Goal: Task Accomplishment & Management: Complete application form

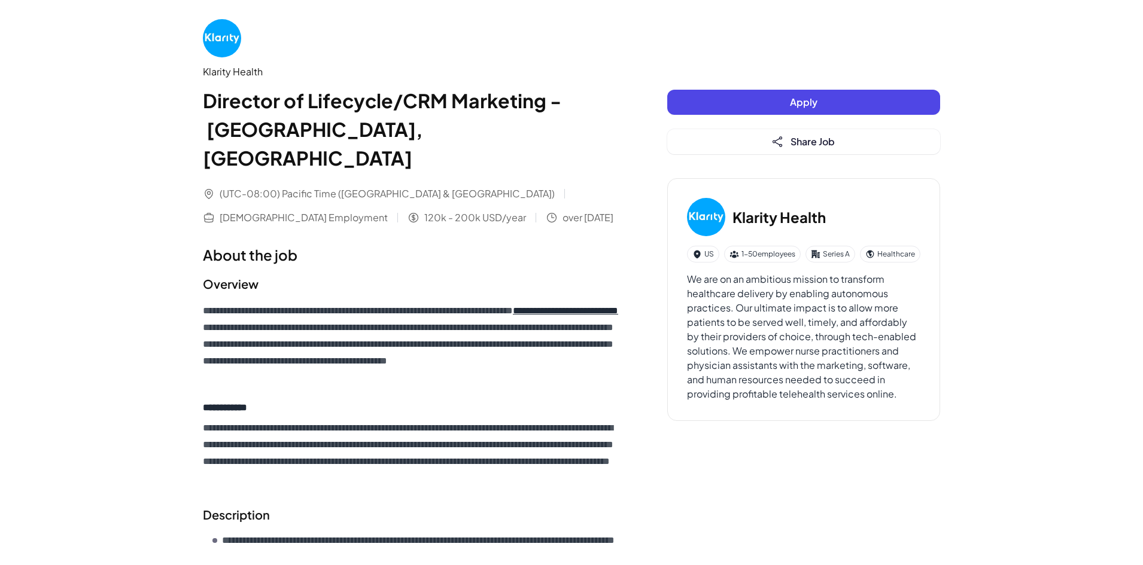
click at [832, 102] on button "Apply" at bounding box center [803, 102] width 273 height 25
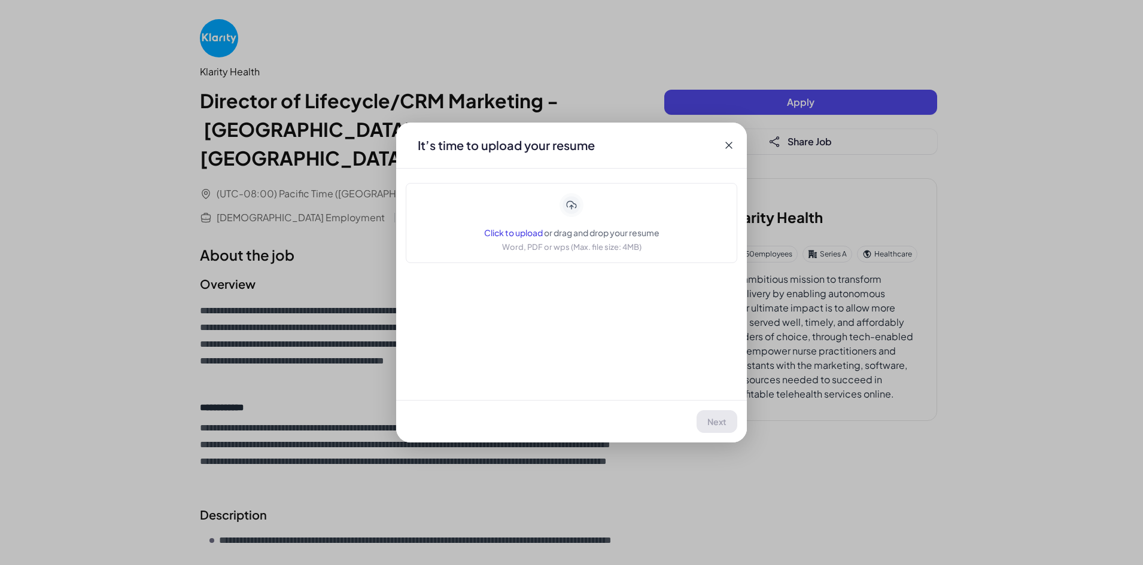
click at [580, 232] on span "or drag and drop your resume" at bounding box center [601, 232] width 115 height 11
drag, startPoint x: 727, startPoint y: 421, endPoint x: 756, endPoint y: 373, distance: 56.6
click at [725, 421] on button "Next" at bounding box center [717, 421] width 39 height 23
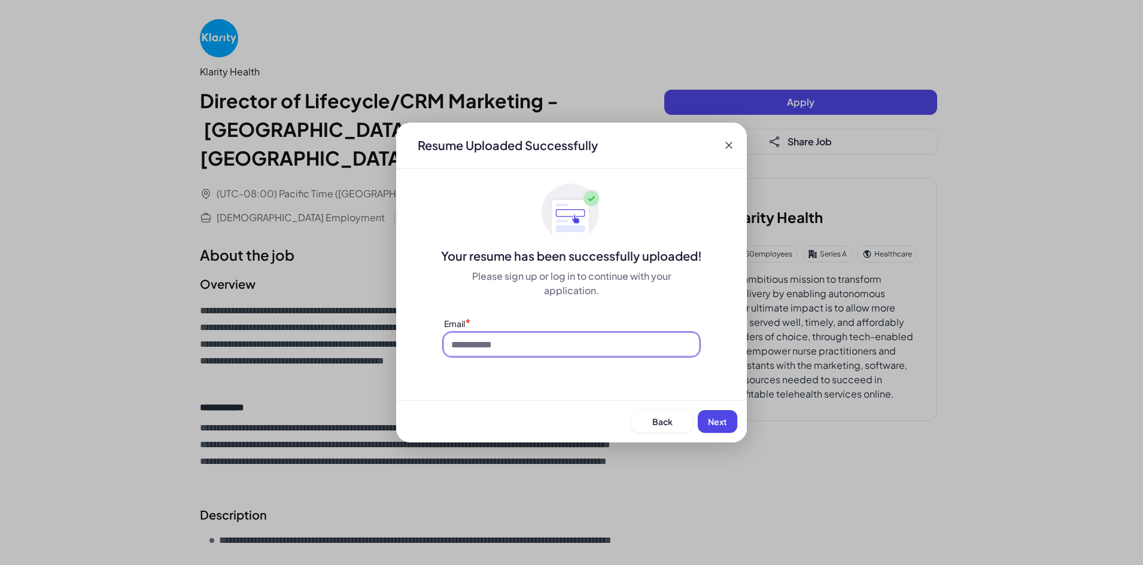
click at [494, 346] on input at bounding box center [571, 344] width 255 height 23
type input "**********"
click at [720, 417] on span "Next" at bounding box center [717, 421] width 19 height 11
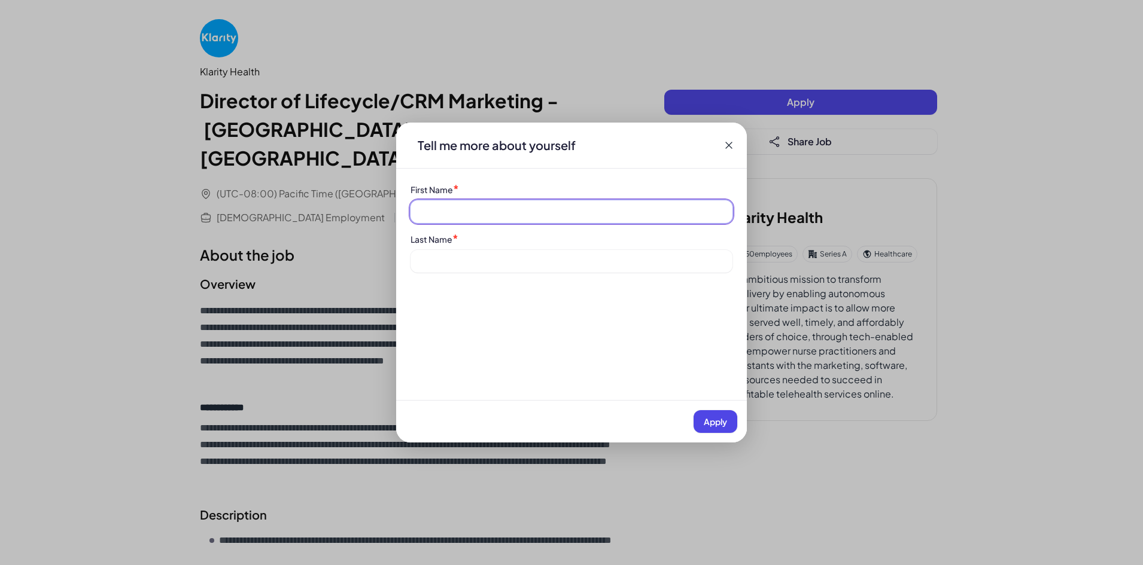
click at [440, 216] on input at bounding box center [571, 211] width 322 height 23
type input "******"
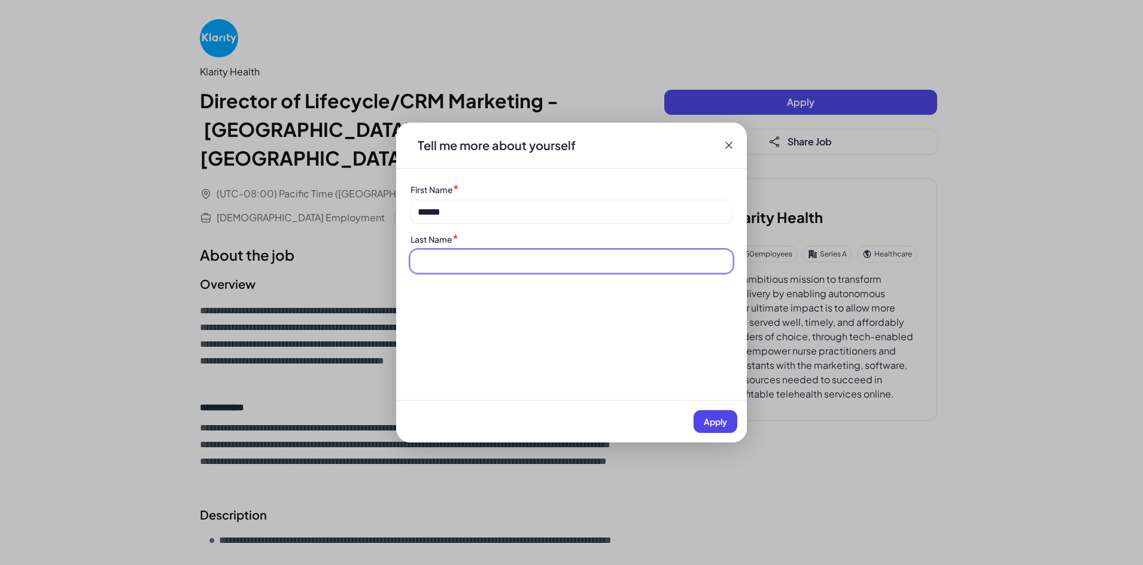
drag, startPoint x: 452, startPoint y: 266, endPoint x: 468, endPoint y: 272, distance: 17.2
click at [452, 265] on input at bounding box center [571, 261] width 322 height 23
type input "****"
click at [714, 420] on span "Apply" at bounding box center [715, 421] width 23 height 11
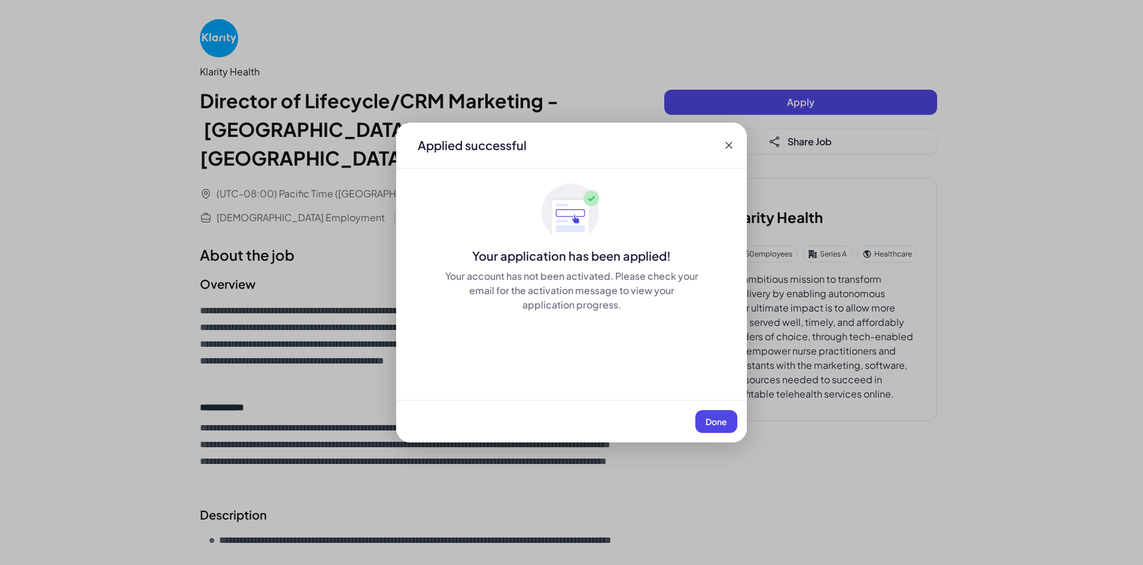
click at [723, 418] on span "Done" at bounding box center [716, 421] width 22 height 11
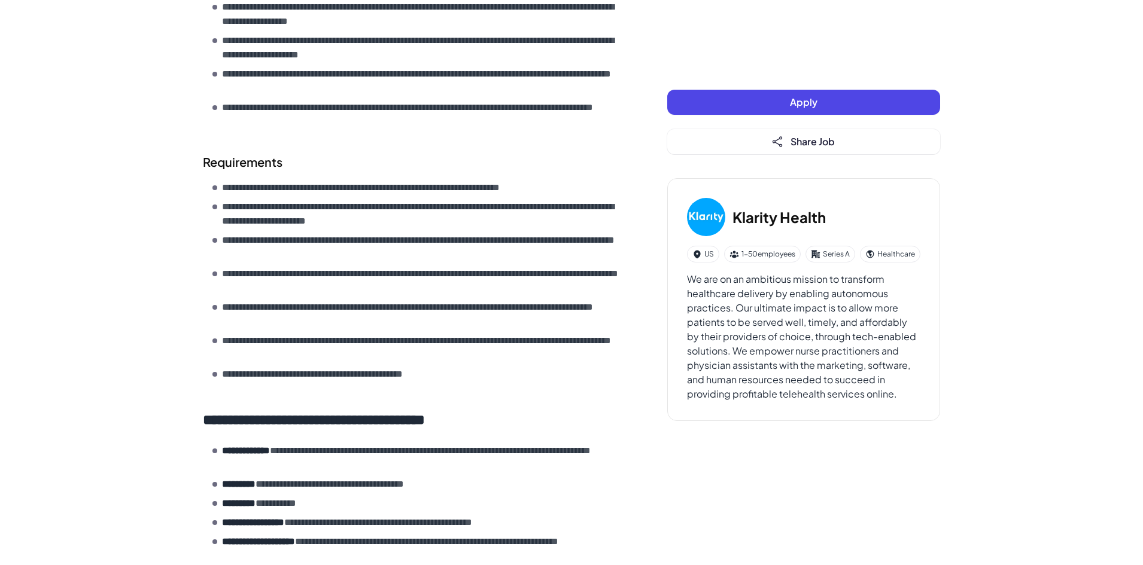
scroll to position [525, 0]
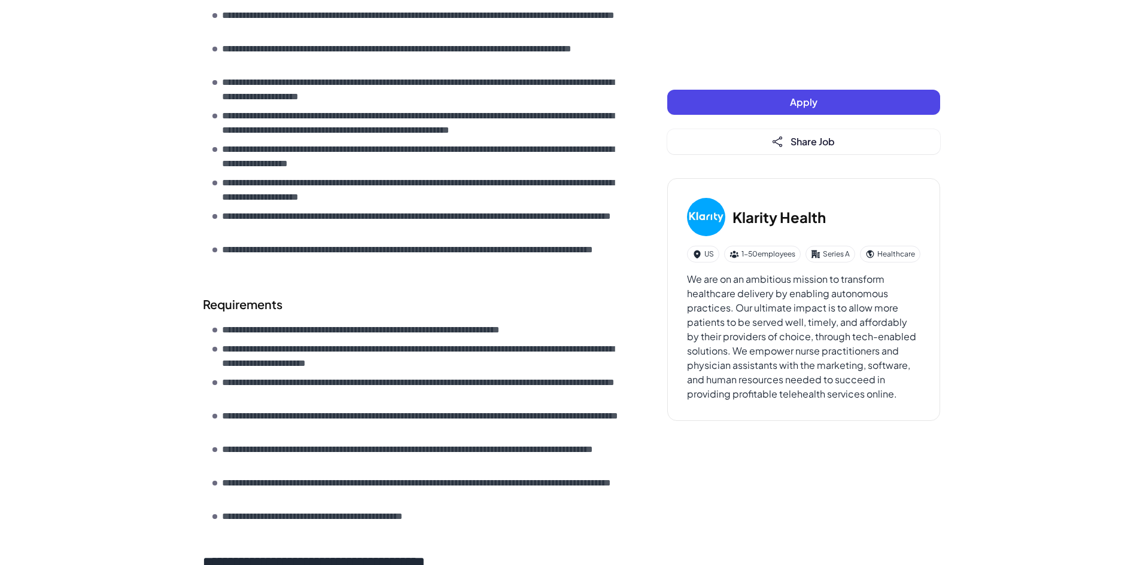
click at [820, 103] on button "Apply" at bounding box center [803, 102] width 273 height 25
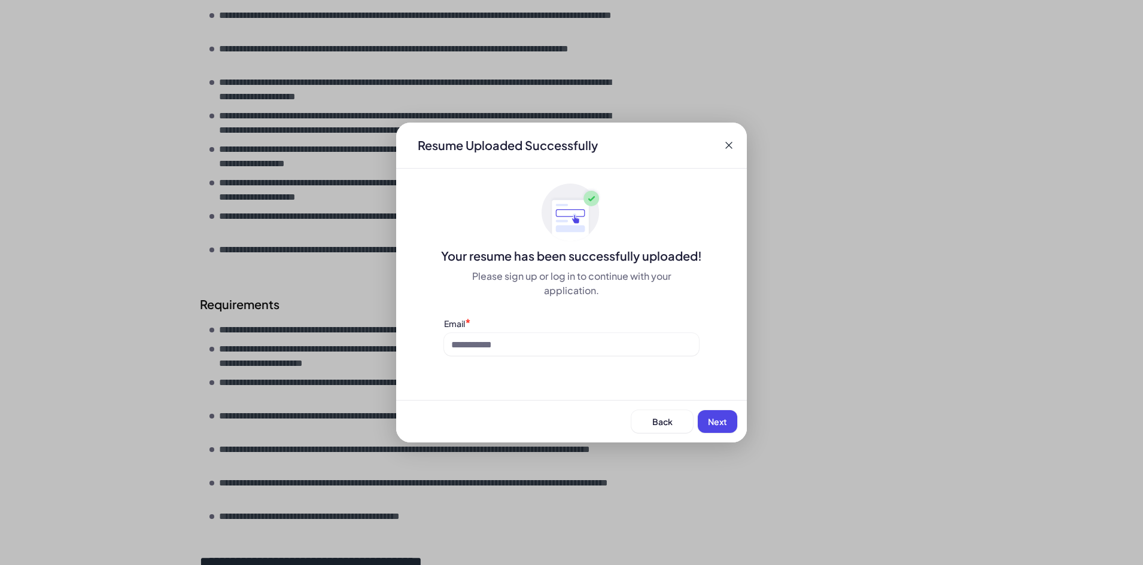
click at [542, 315] on div "Your resume has been successfully uploaded! Please sign up or log in to continu…" at bounding box center [571, 269] width 351 height 173
click at [512, 339] on input at bounding box center [571, 344] width 255 height 23
type input "**********"
click at [719, 421] on span "Next" at bounding box center [717, 421] width 19 height 11
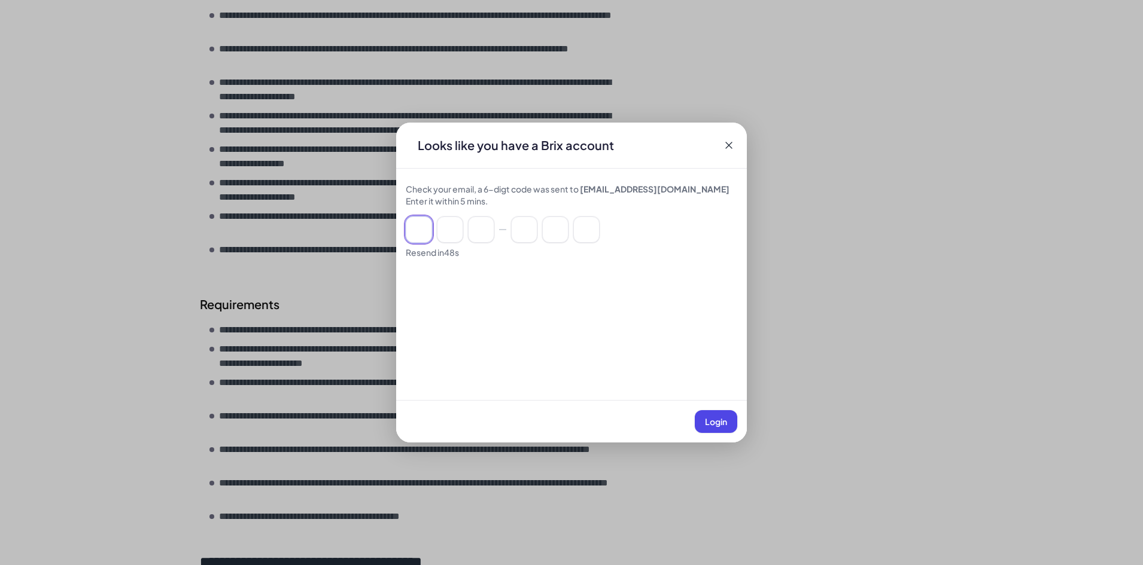
click at [418, 230] on input at bounding box center [419, 230] width 26 height 26
paste input "******"
type input "*"
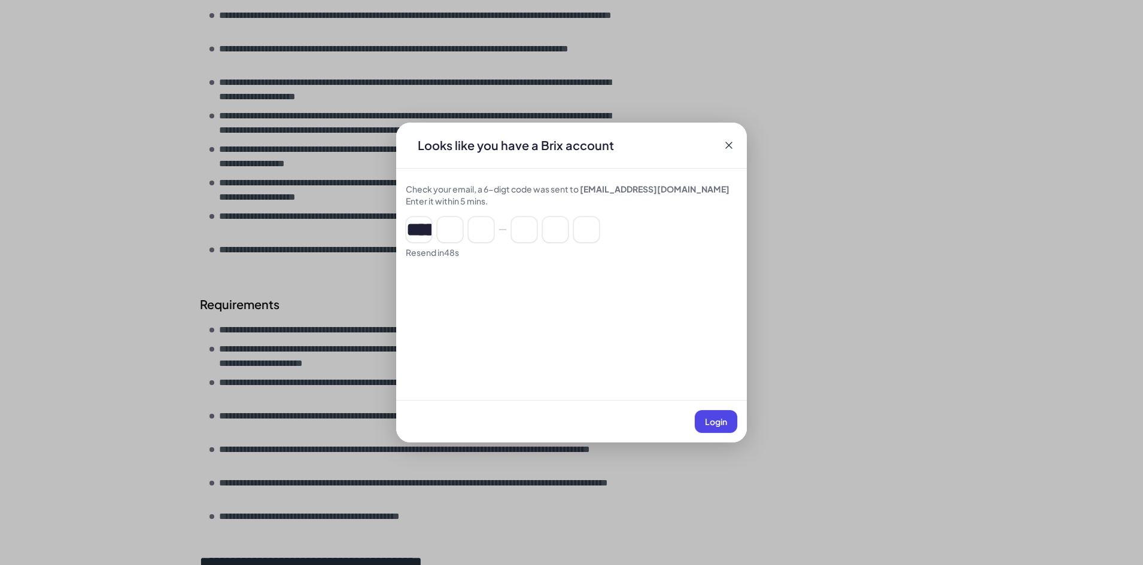
type input "*"
click at [723, 422] on span "Login" at bounding box center [716, 421] width 22 height 11
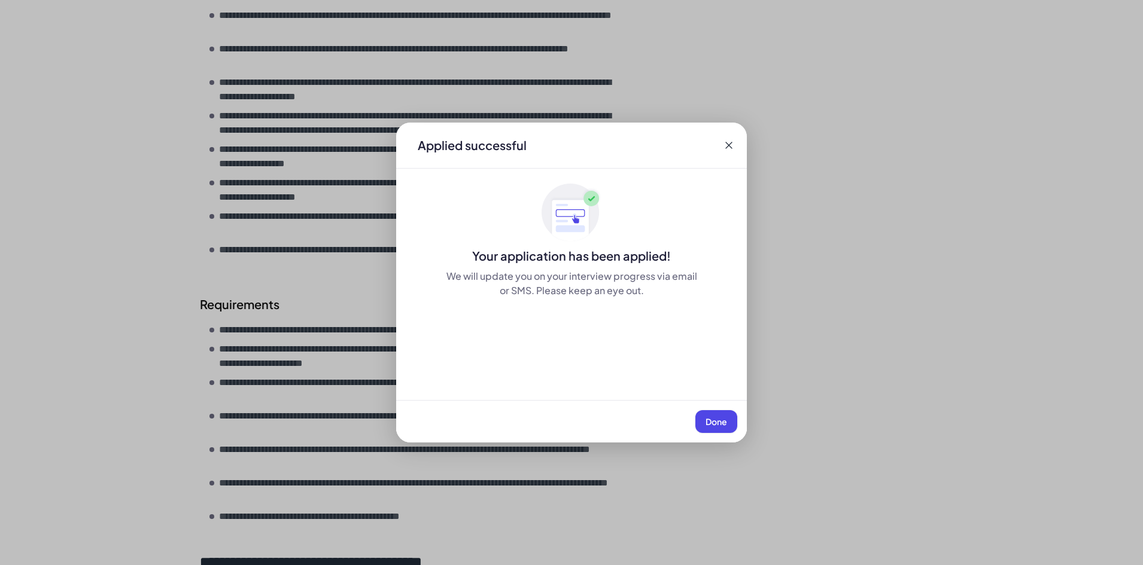
click at [727, 423] on button "Done" at bounding box center [716, 421] width 42 height 23
